Goal: Task Accomplishment & Management: Complete application form

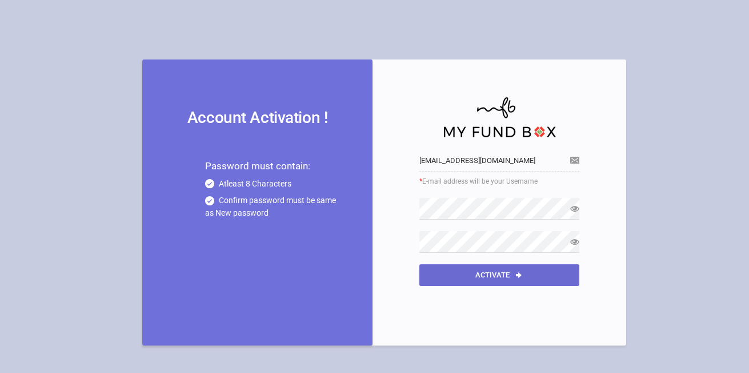
click at [500, 278] on button "Activate" at bounding box center [500, 275] width 160 height 22
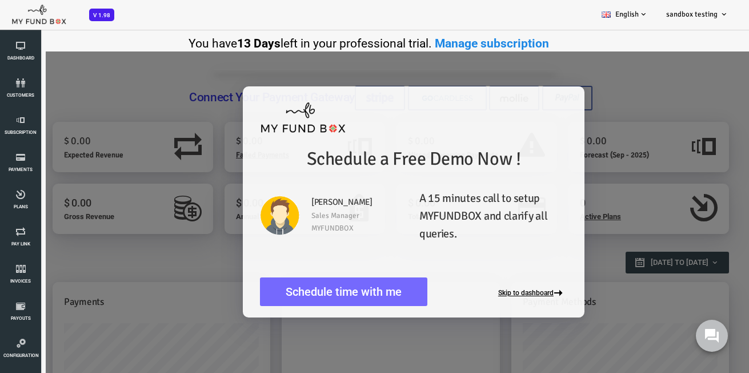
click at [500, 292] on button "Skip to dashboard" at bounding box center [503, 293] width 69 height 9
